Goal: Check status: Check status

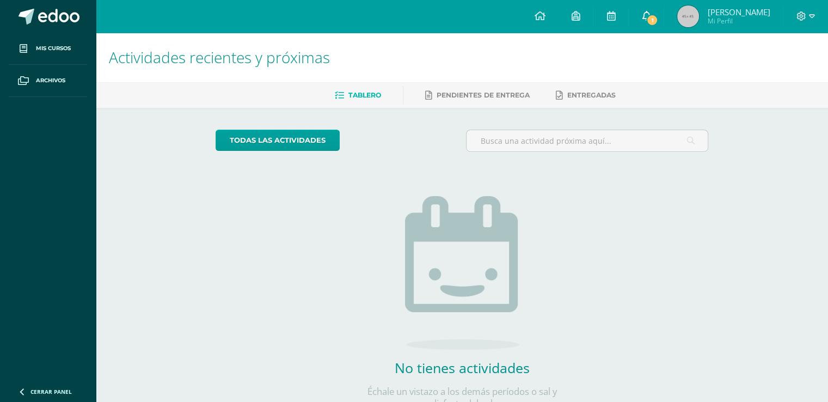
click at [650, 11] on icon at bounding box center [646, 16] width 9 height 10
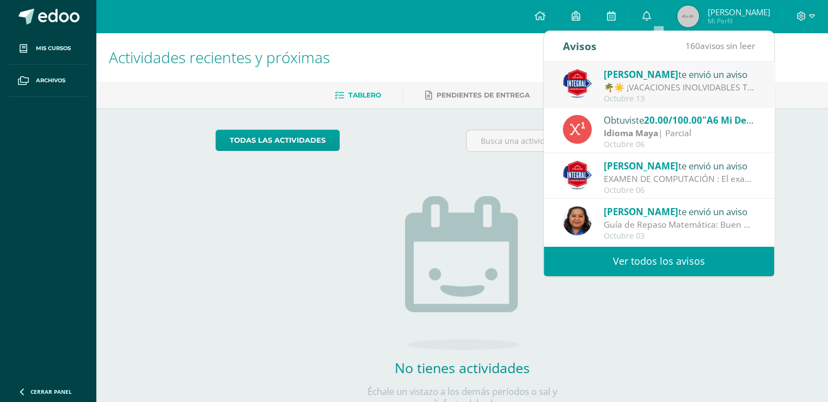
click at [729, 3] on link "[PERSON_NAME] Mi Perfil" at bounding box center [723, 16] width 119 height 33
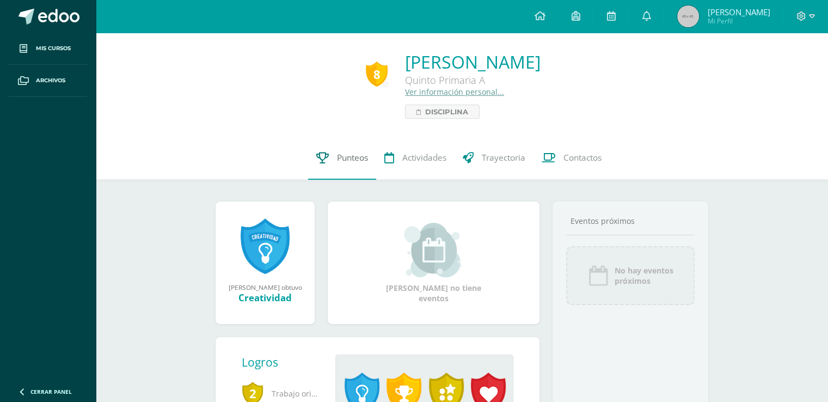
click at [340, 164] on link "Punteos" at bounding box center [342, 158] width 68 height 44
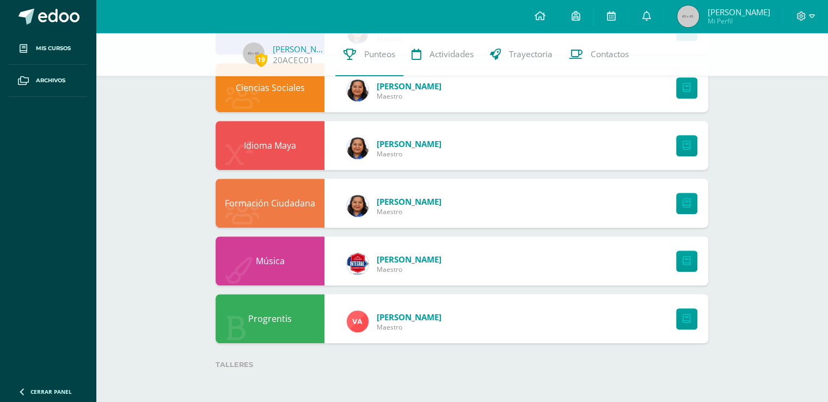
scroll to position [627, 0]
